Goal: Task Accomplishment & Management: Manage account settings

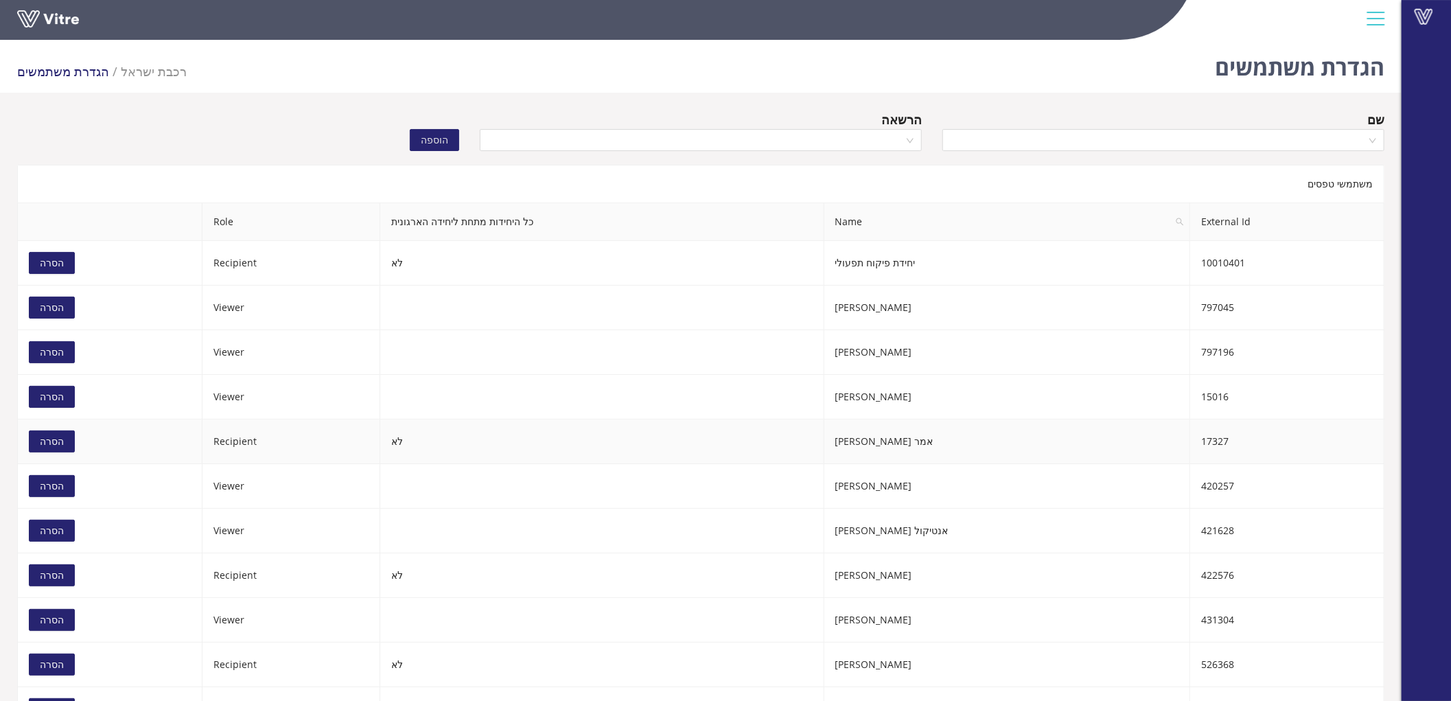
click at [65, 440] on button "הסרה" at bounding box center [52, 441] width 46 height 22
click at [40, 620] on span "הסרה" at bounding box center [52, 619] width 24 height 15
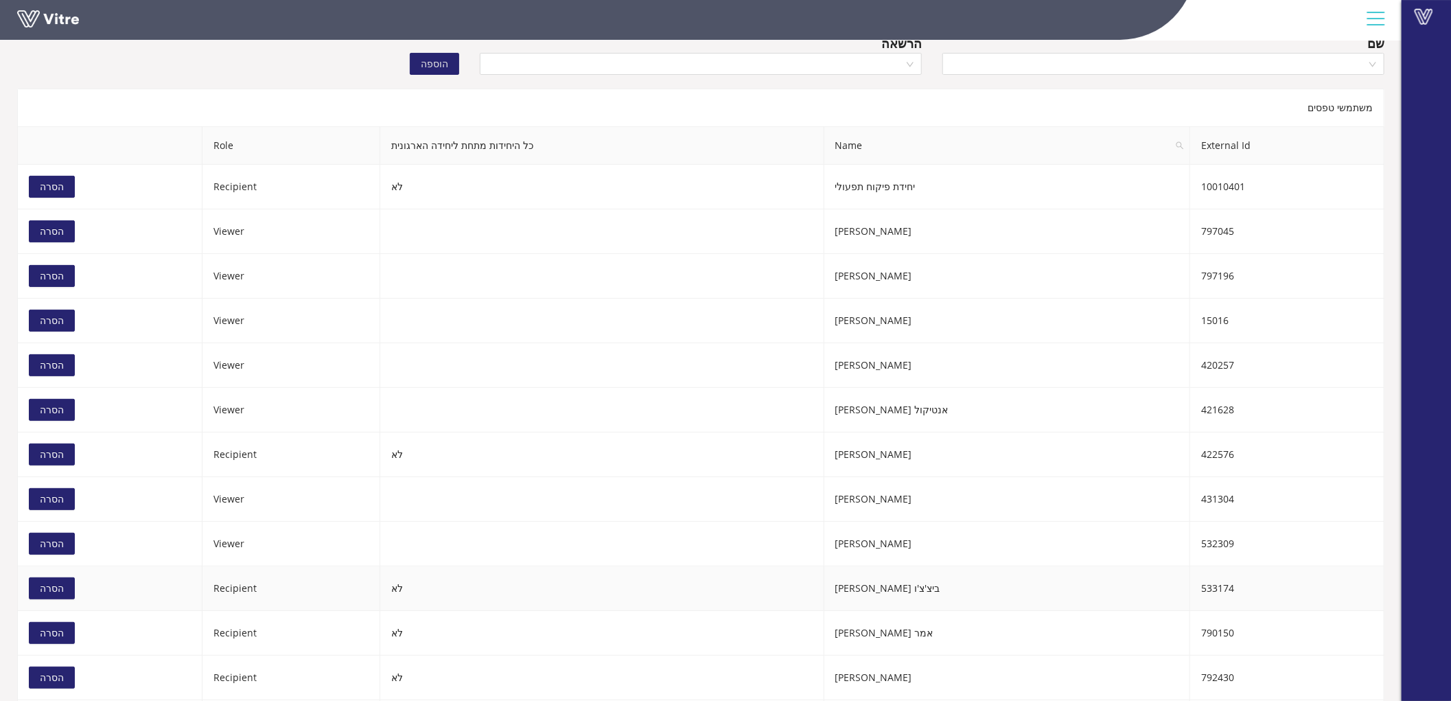
click at [54, 587] on span "הסרה" at bounding box center [52, 588] width 24 height 15
click at [49, 632] on span "הסרה" at bounding box center [52, 632] width 24 height 15
click at [49, 635] on span "הסרה" at bounding box center [52, 633] width 24 height 15
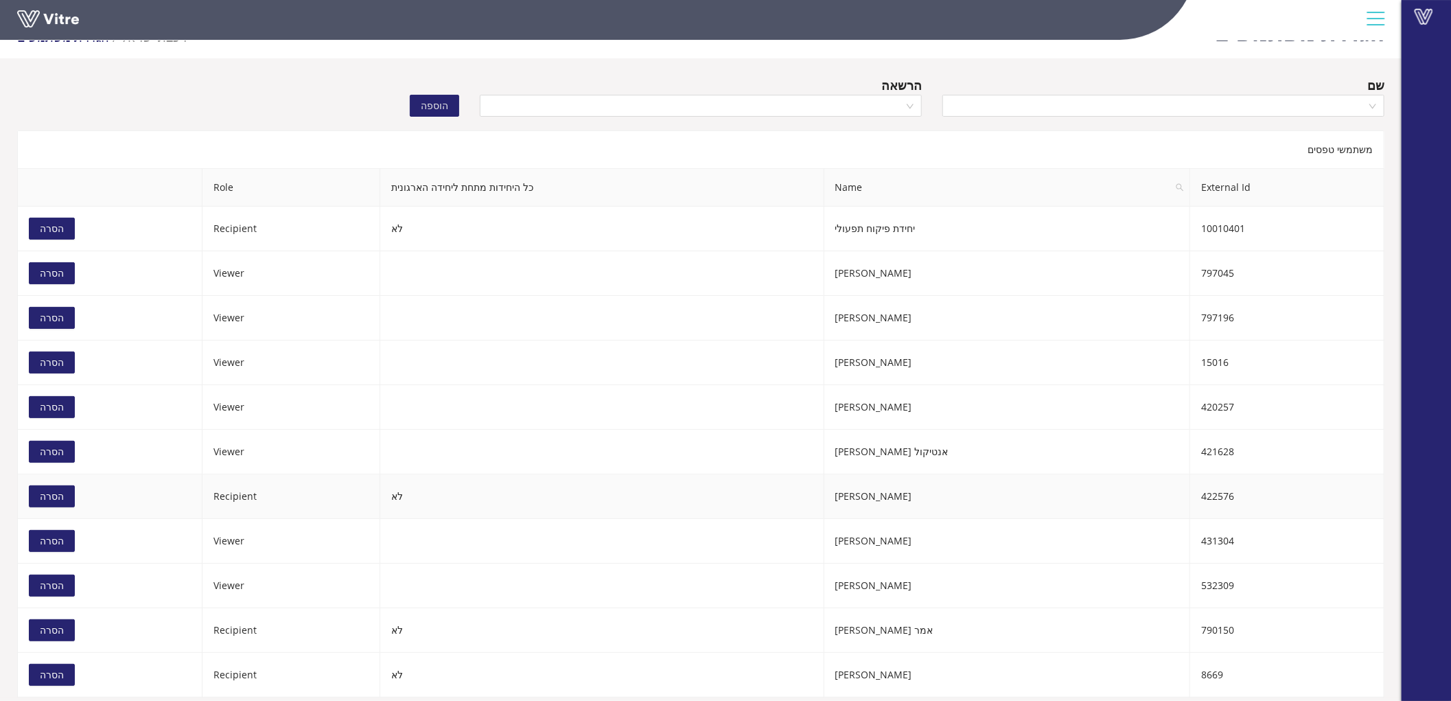
scroll to position [0, 0]
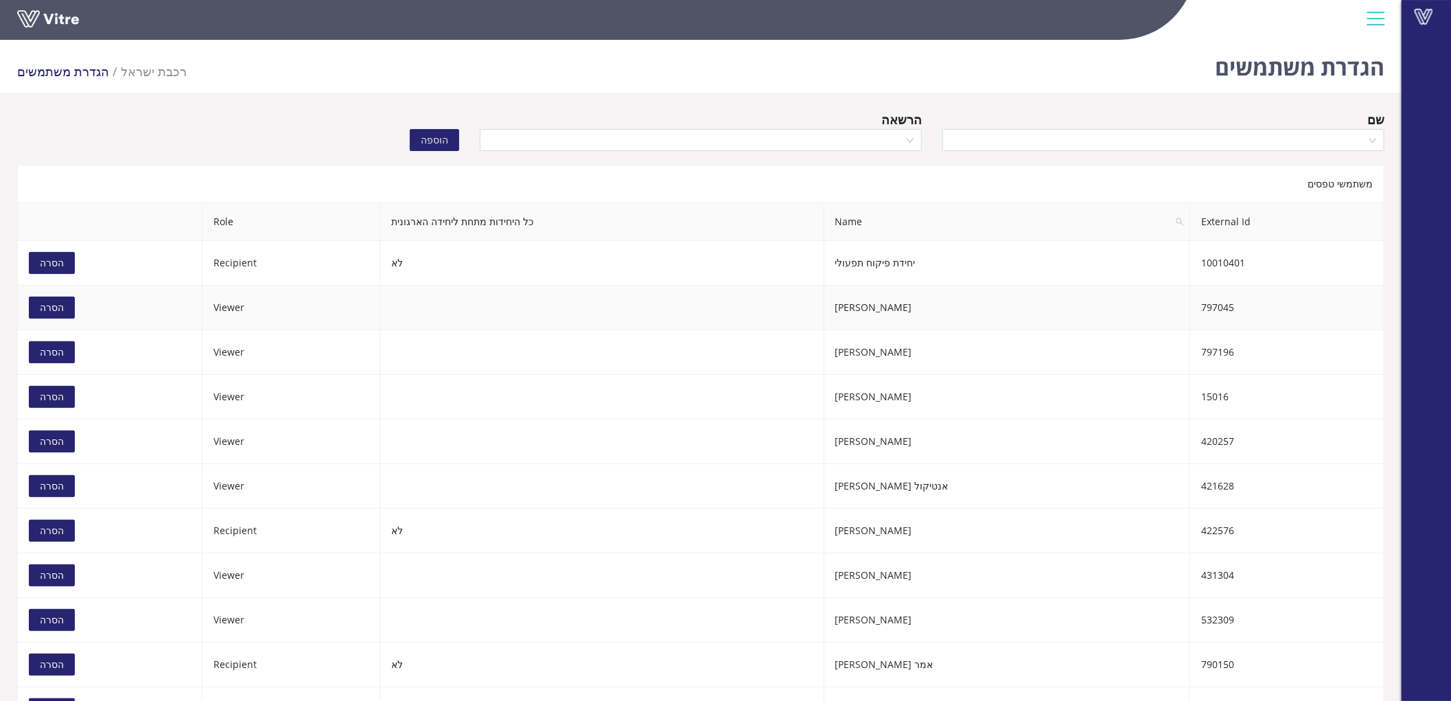
click at [60, 305] on span "הסרה" at bounding box center [52, 307] width 24 height 15
